Goal: Find specific page/section: Locate a particular part of the current website

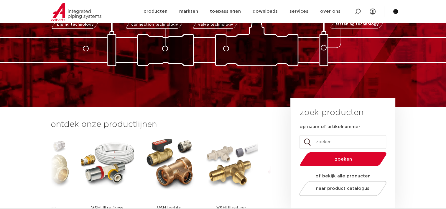
scroll to position [89, 0]
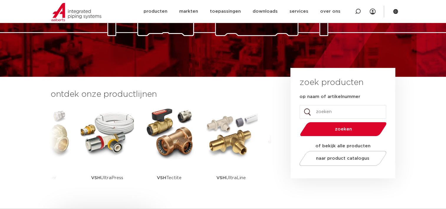
click at [313, 110] on input "op naam of artikelnummer" at bounding box center [343, 112] width 87 height 14
paste input "171212912001"
type input "171212912001"
click at [354, 130] on span "zoeken" at bounding box center [343, 129] width 56 height 4
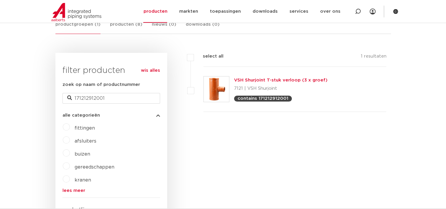
scroll to position [93, 0]
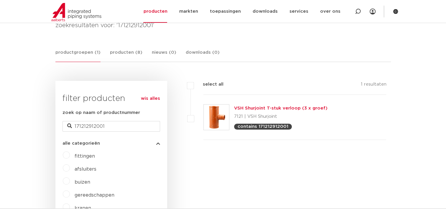
click at [290, 109] on link "VSH Shurjoint T-stuk verloop (3 x groef)" at bounding box center [281, 108] width 94 height 4
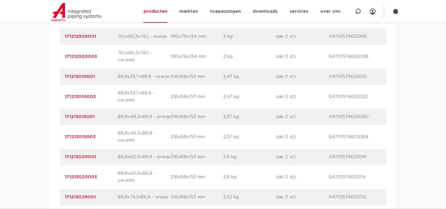
scroll to position [472, 0]
